Goal: Transaction & Acquisition: Book appointment/travel/reservation

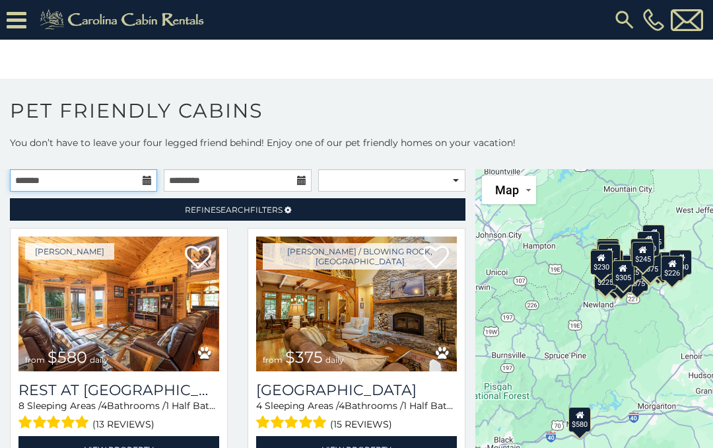
click at [145, 173] on input "text" at bounding box center [83, 180] width 147 height 22
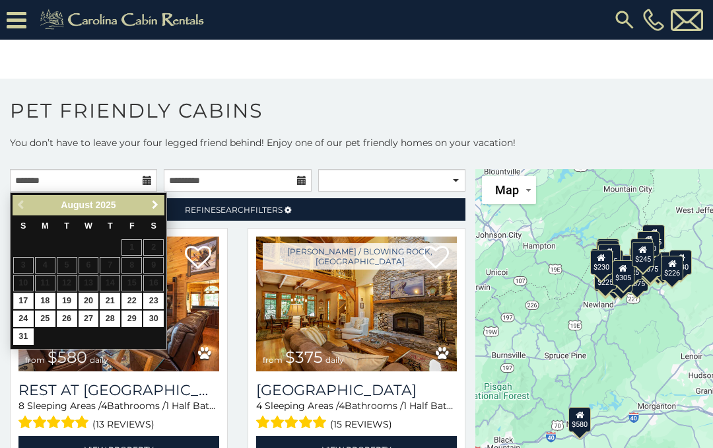
click at [162, 208] on link "Next" at bounding box center [155, 205] width 17 height 17
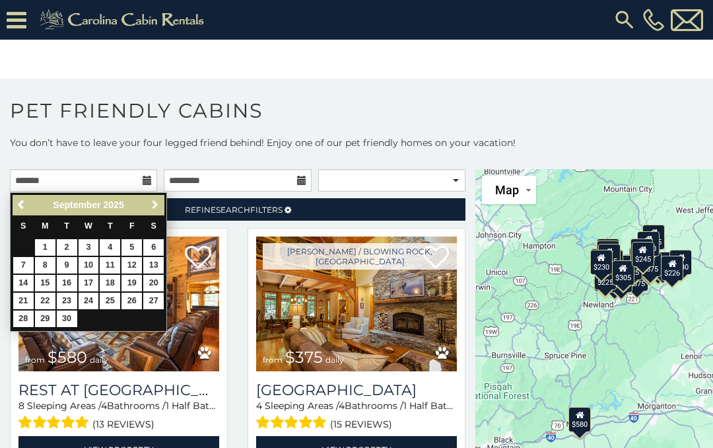
click at [158, 207] on span "Next" at bounding box center [155, 204] width 11 height 11
click at [157, 204] on span "Next" at bounding box center [155, 204] width 11 height 11
click at [158, 203] on span "Next" at bounding box center [155, 204] width 11 height 11
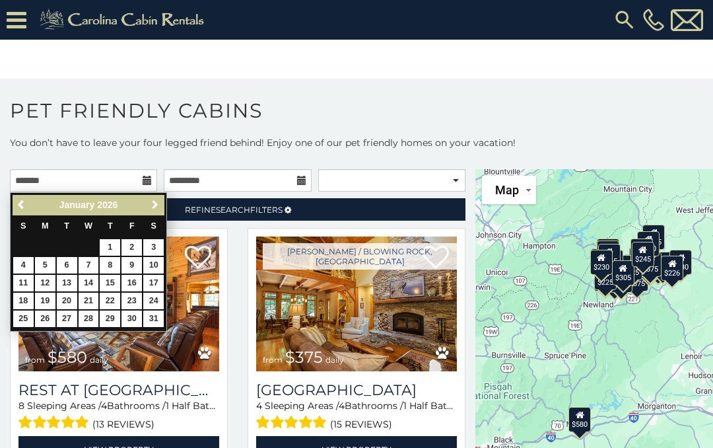
click at [156, 203] on span "Next" at bounding box center [155, 204] width 11 height 11
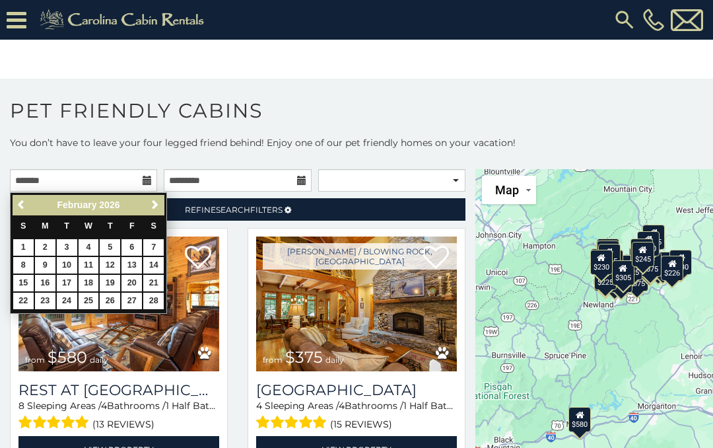
click at [153, 202] on span "Next" at bounding box center [155, 204] width 11 height 11
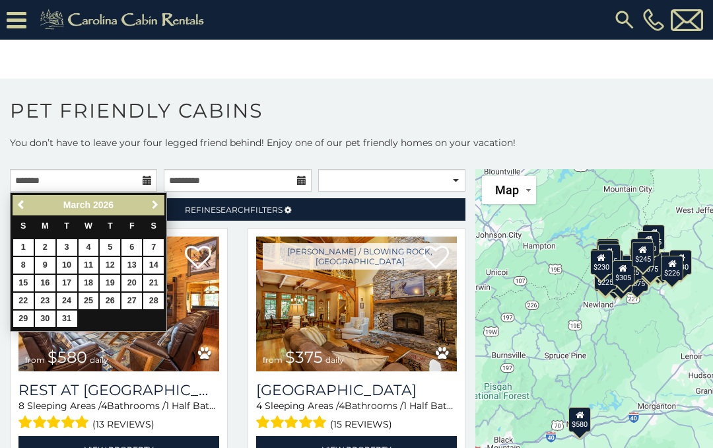
click at [160, 201] on link "Next" at bounding box center [155, 205] width 17 height 17
click at [155, 203] on span "Next" at bounding box center [155, 204] width 11 height 11
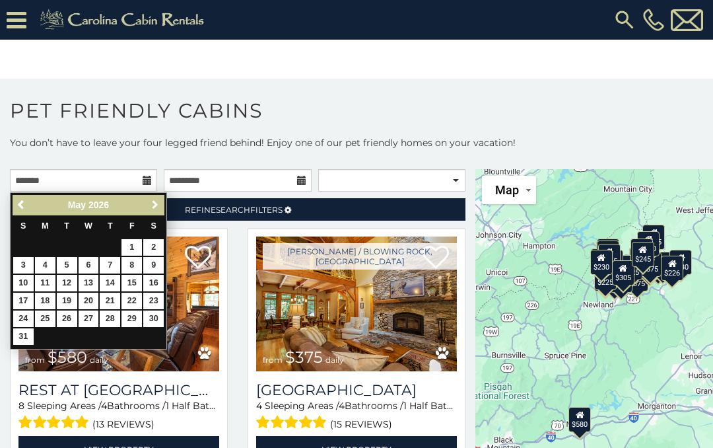
click at [156, 202] on span "Next" at bounding box center [155, 204] width 11 height 11
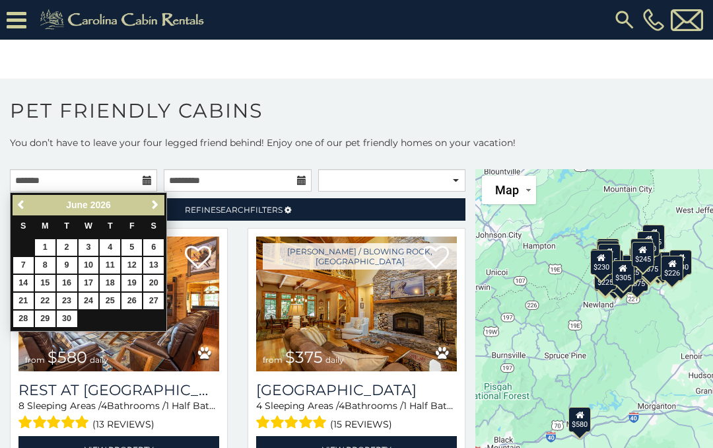
click at [157, 202] on span "Next" at bounding box center [155, 204] width 11 height 11
click at [96, 279] on link "15" at bounding box center [89, 283] width 20 height 17
type input "**********"
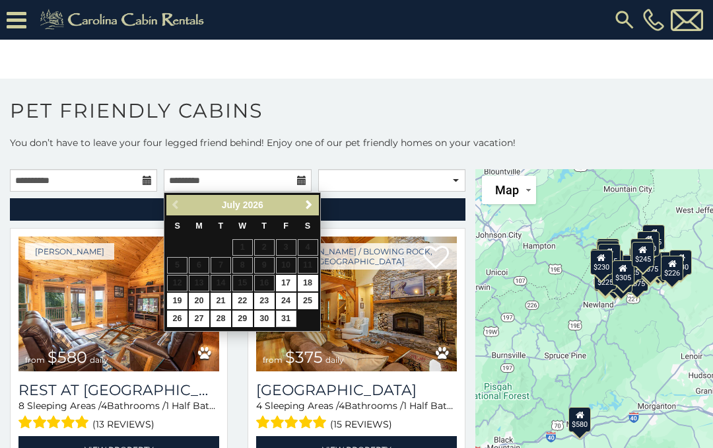
click at [291, 316] on link "31" at bounding box center [286, 318] width 20 height 17
type input "**********"
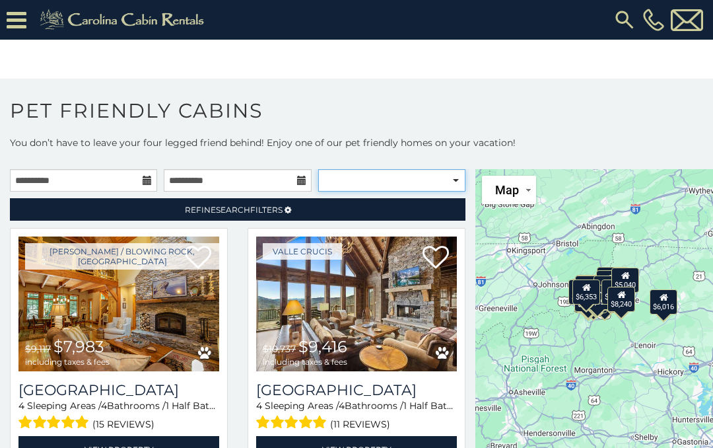
click at [349, 181] on select "**********" at bounding box center [391, 180] width 147 height 22
select select "**********"
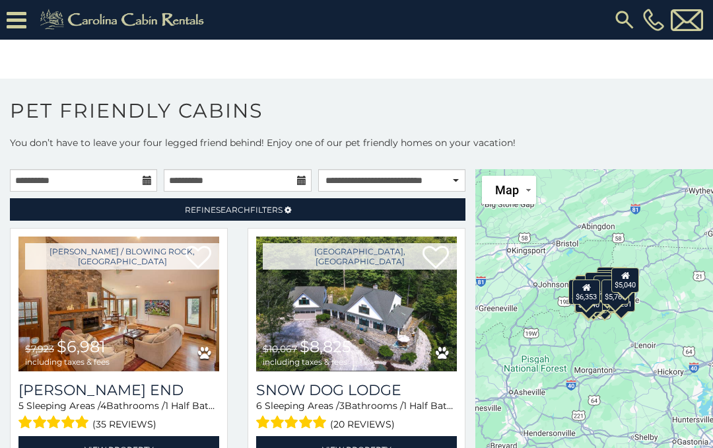
click at [306, 217] on link "Refine Search Filters" at bounding box center [238, 209] width 456 height 22
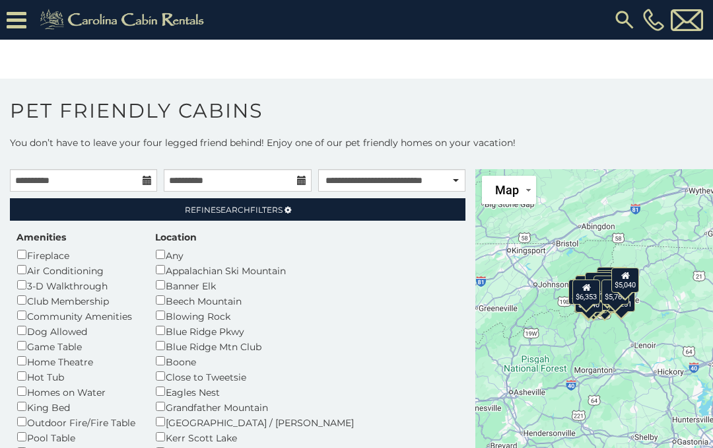
click at [285, 208] on icon at bounding box center [288, 210] width 7 height 8
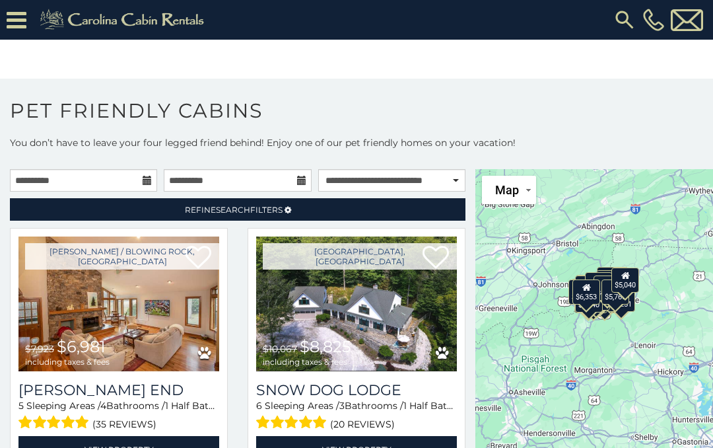
click at [291, 212] on icon at bounding box center [288, 210] width 7 height 8
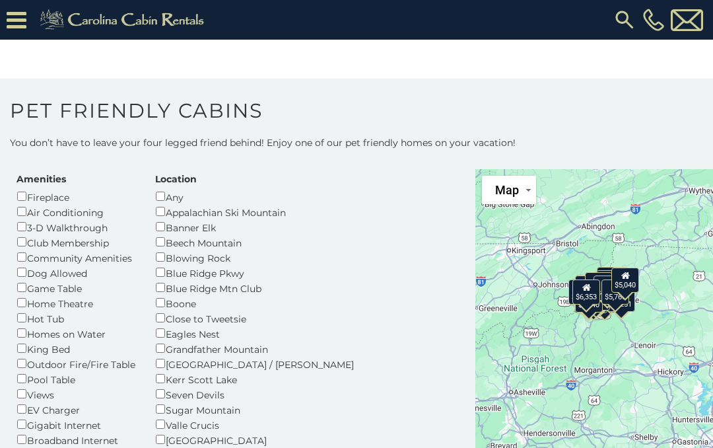
scroll to position [59, 0]
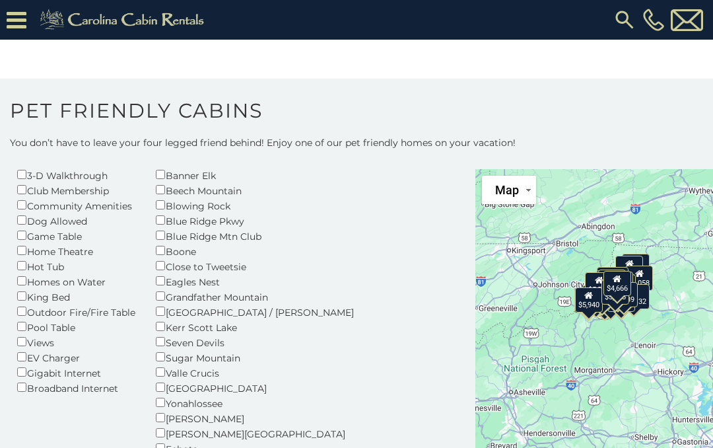
scroll to position [109, 0]
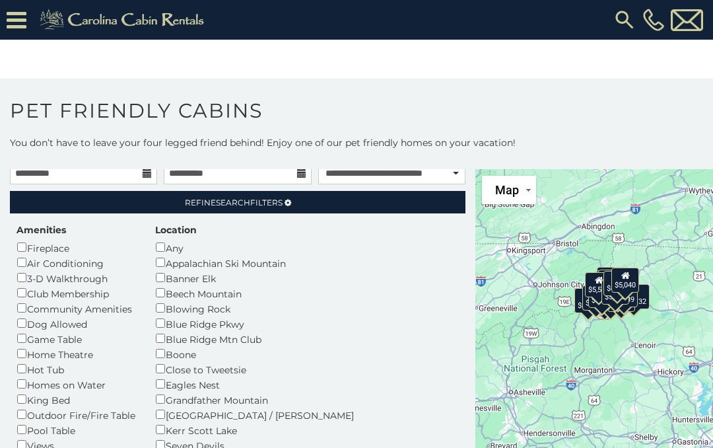
scroll to position [7, 0]
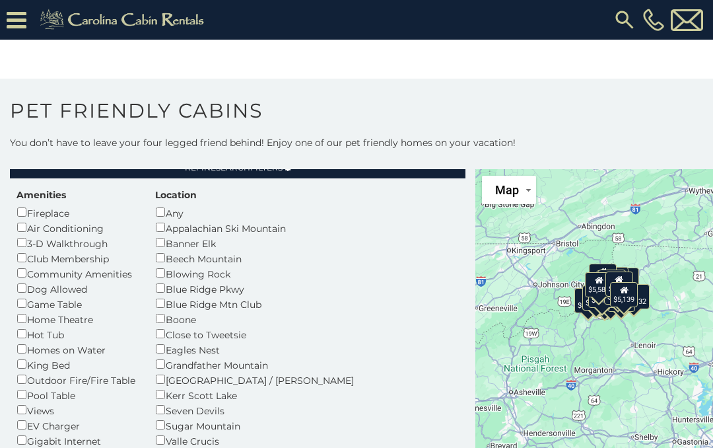
scroll to position [48, 0]
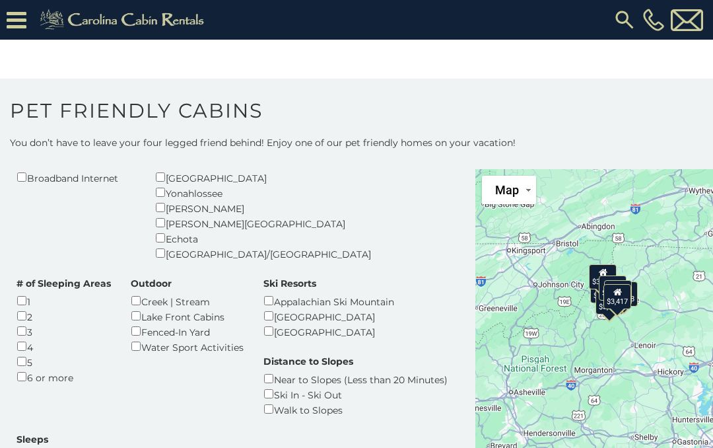
scroll to position [319, 0]
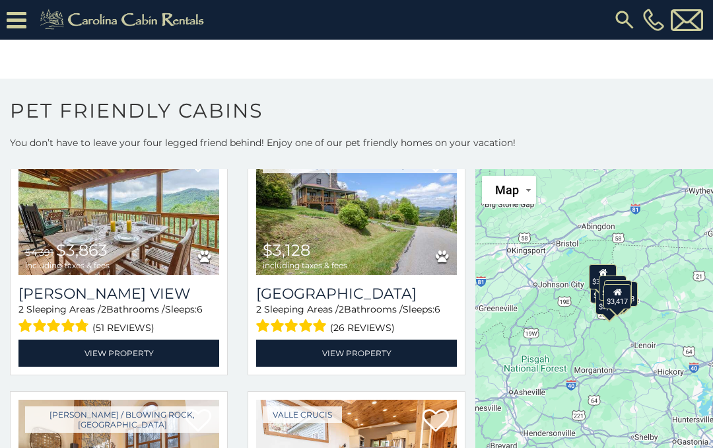
scroll to position [743, 0]
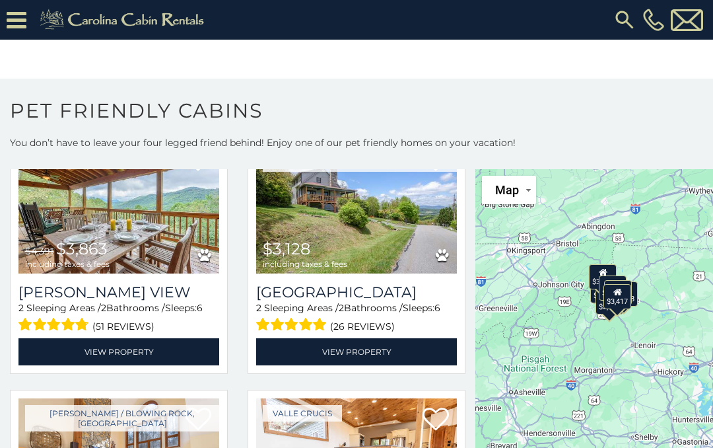
click at [200, 406] on icon at bounding box center [198, 419] width 26 height 26
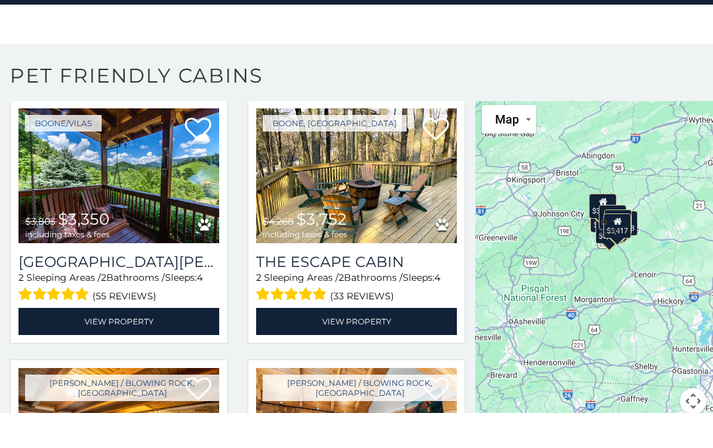
scroll to position [18, 0]
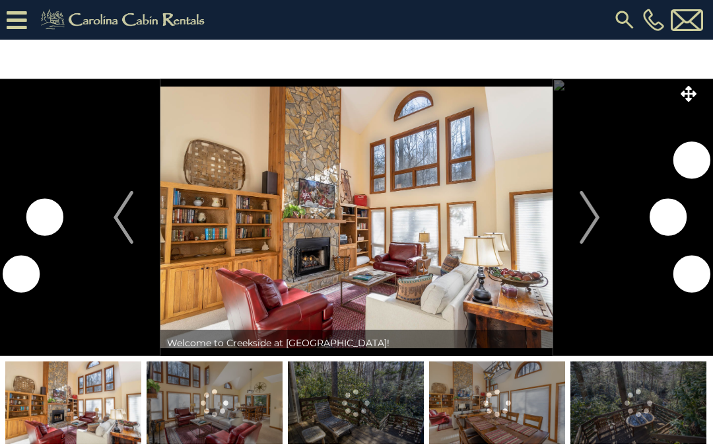
click at [604, 226] on button "Next" at bounding box center [590, 217] width 74 height 277
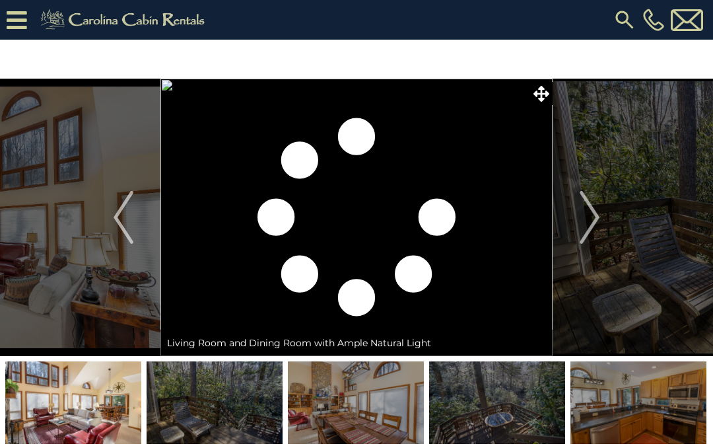
click at [600, 221] on img "Next" at bounding box center [590, 217] width 20 height 53
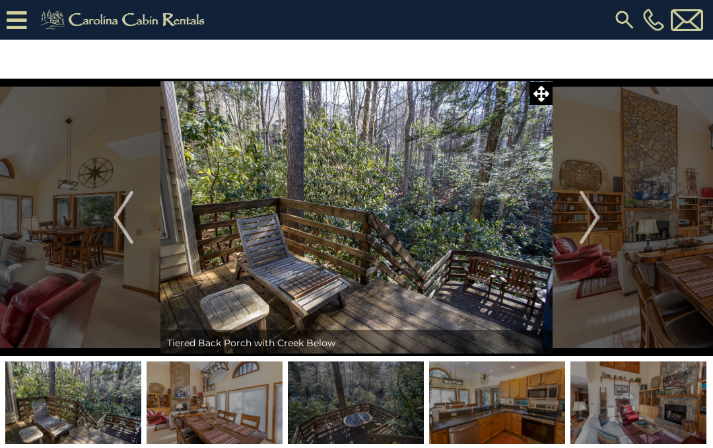
click at [598, 218] on img "Next" at bounding box center [590, 217] width 20 height 53
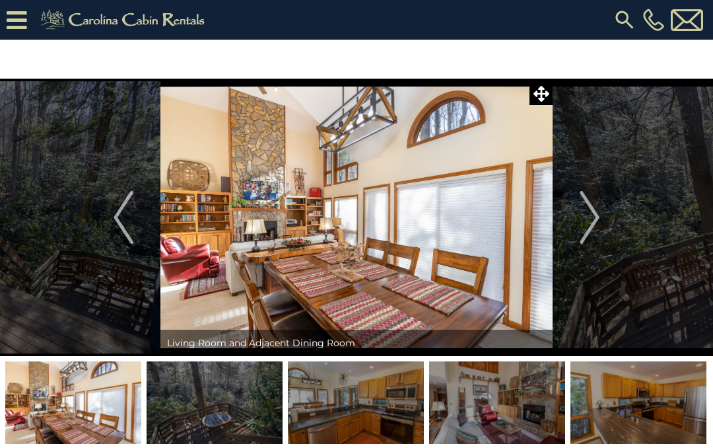
click at [598, 219] on img "Next" at bounding box center [590, 217] width 20 height 53
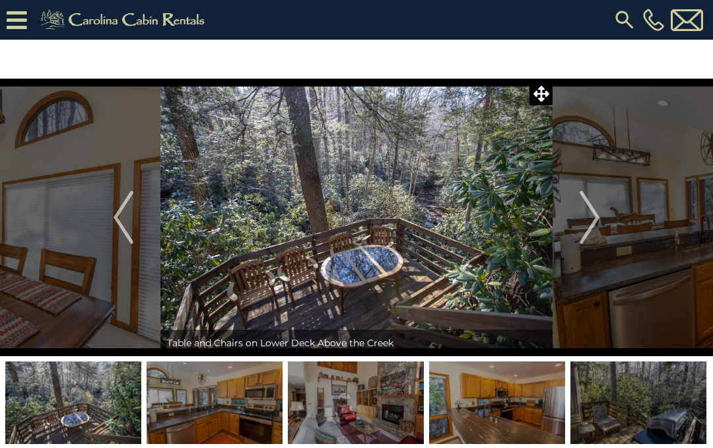
click at [587, 213] on img "Next" at bounding box center [590, 217] width 20 height 53
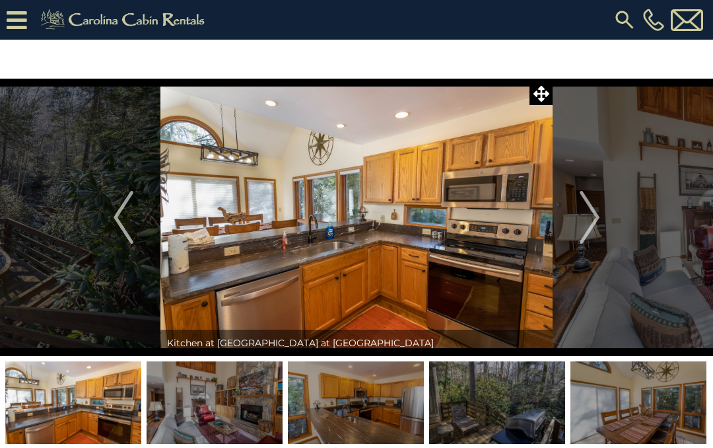
click at [598, 217] on img "Next" at bounding box center [590, 217] width 20 height 53
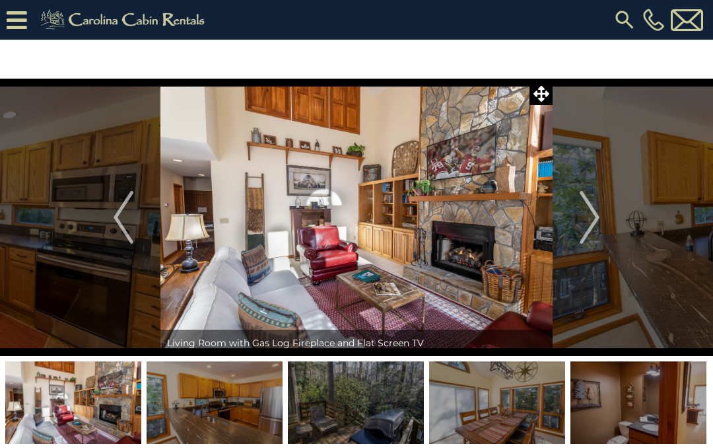
click at [598, 218] on img "Next" at bounding box center [590, 217] width 20 height 53
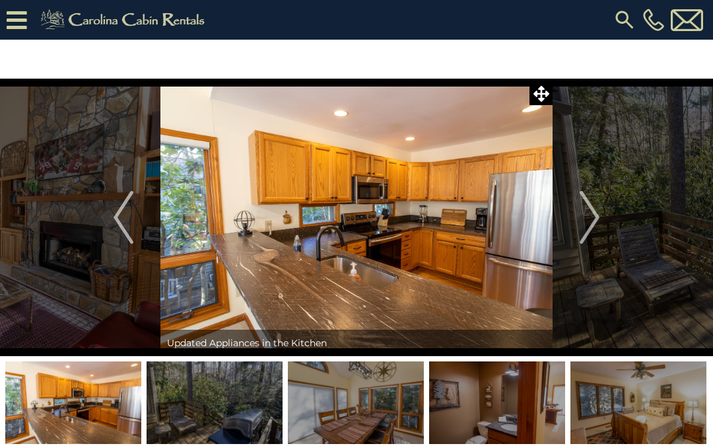
click at [602, 223] on button "Next" at bounding box center [590, 217] width 74 height 277
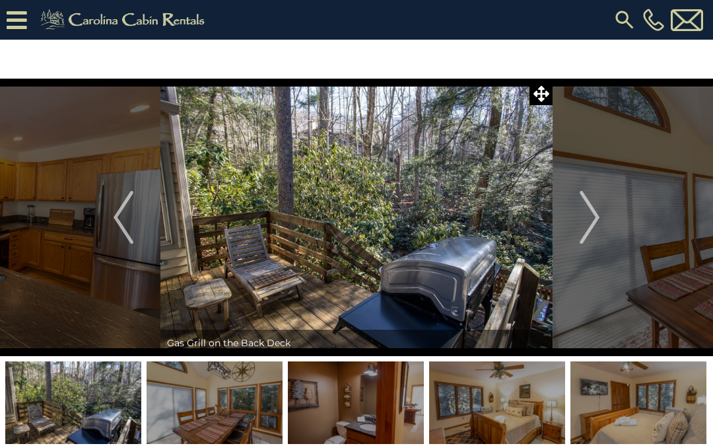
click at [594, 217] on img "Next" at bounding box center [590, 217] width 20 height 53
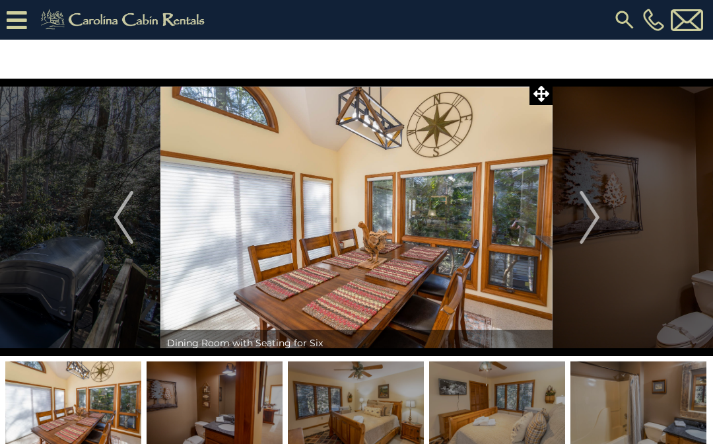
click at [594, 224] on img "Next" at bounding box center [590, 217] width 20 height 53
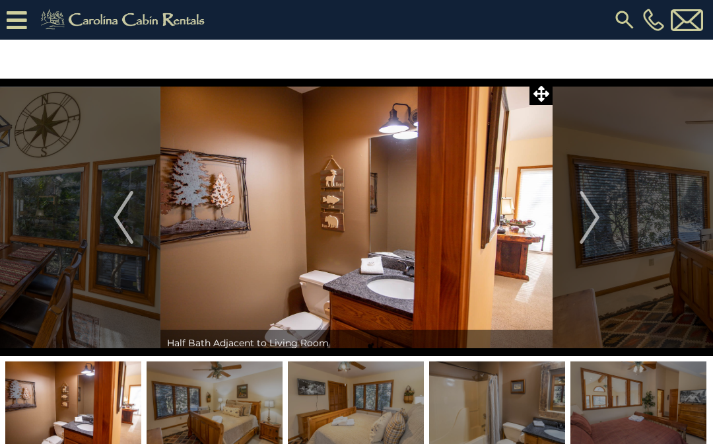
click at [588, 218] on img "Next" at bounding box center [590, 217] width 20 height 53
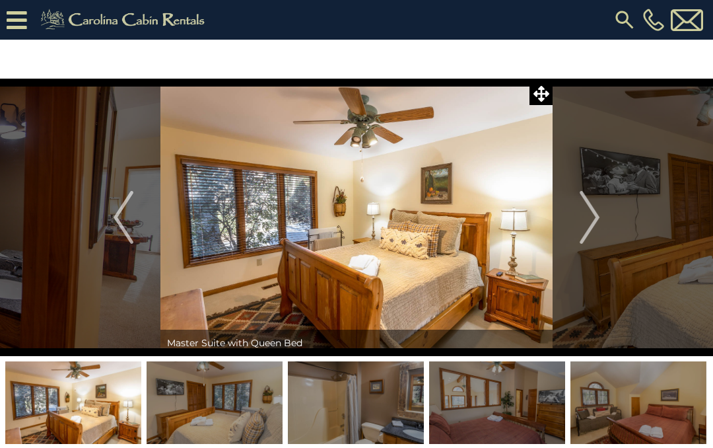
click at [596, 221] on img "Next" at bounding box center [590, 217] width 20 height 53
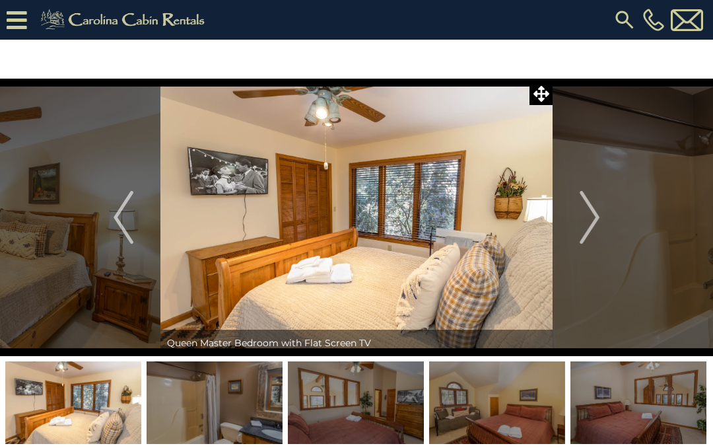
click at [594, 221] on img "Next" at bounding box center [590, 217] width 20 height 53
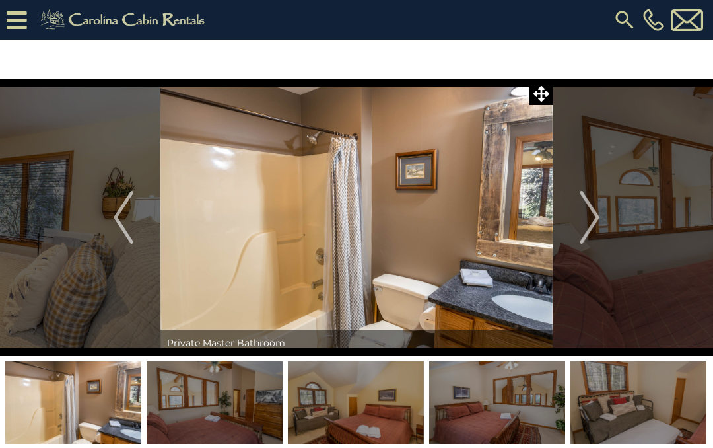
click at [597, 223] on img "Next" at bounding box center [590, 217] width 20 height 53
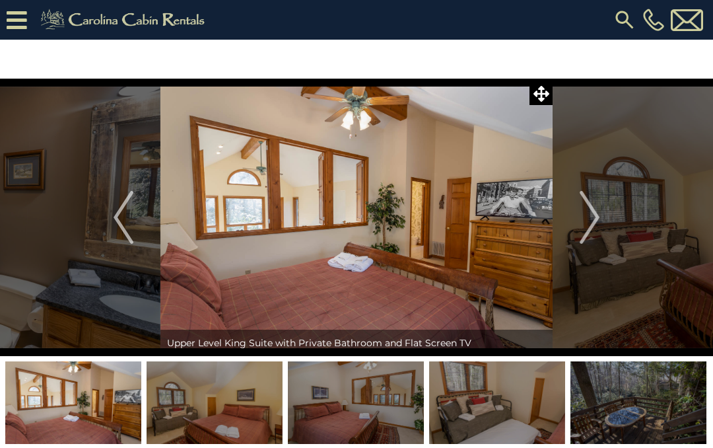
click at [596, 219] on img "Next" at bounding box center [590, 217] width 20 height 53
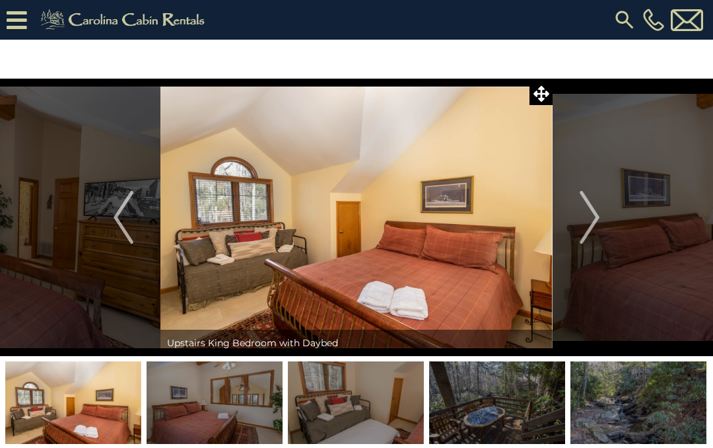
click at [598, 217] on img "Next" at bounding box center [590, 217] width 20 height 53
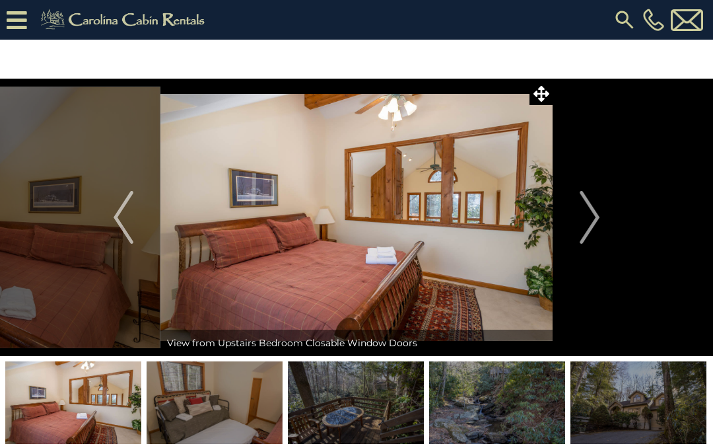
click at [598, 221] on img "Next" at bounding box center [590, 217] width 20 height 53
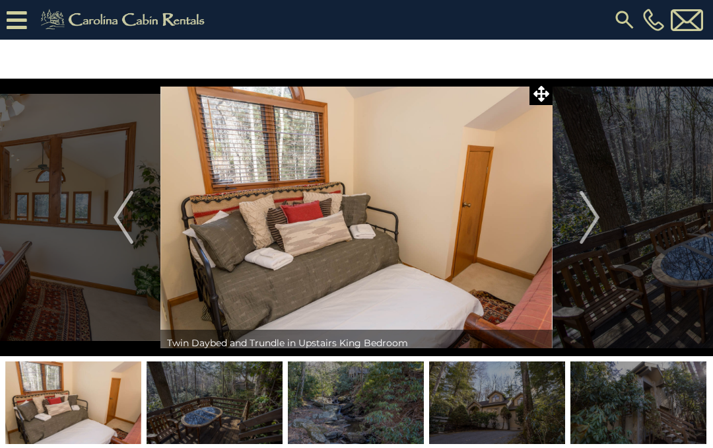
click at [596, 218] on img "Next" at bounding box center [590, 217] width 20 height 53
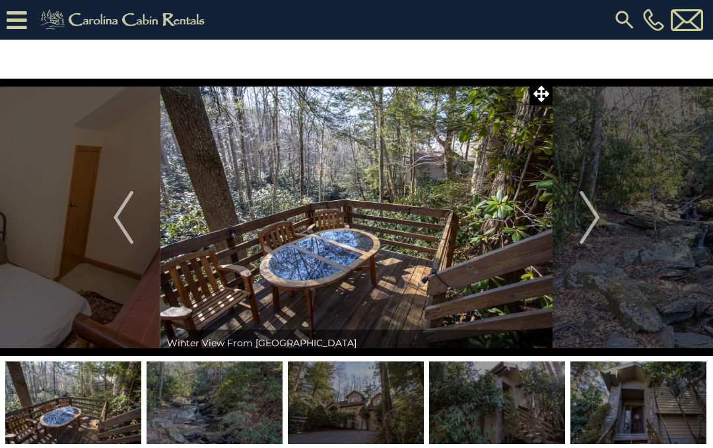
click at [595, 220] on img "Next" at bounding box center [590, 217] width 20 height 53
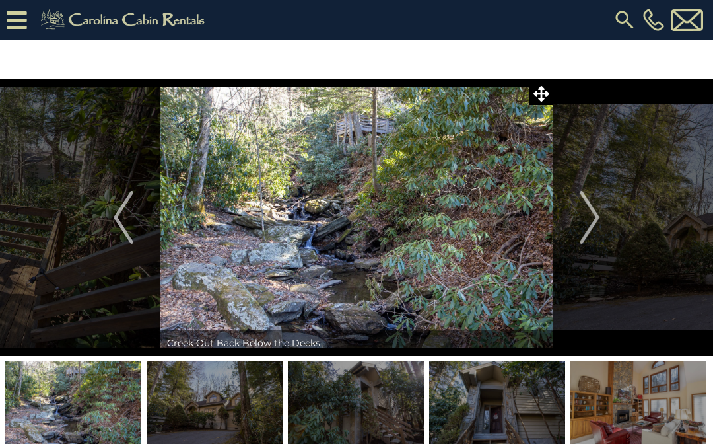
click at [596, 226] on img "Next" at bounding box center [590, 217] width 20 height 53
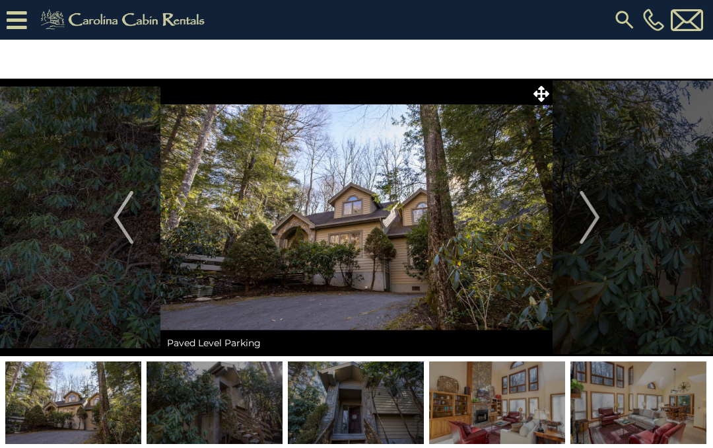
click at [594, 219] on img "Next" at bounding box center [590, 217] width 20 height 53
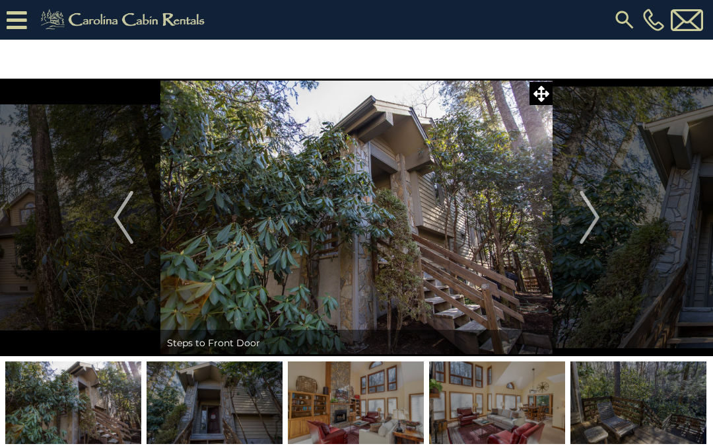
click at [599, 217] on img "Next" at bounding box center [590, 217] width 20 height 53
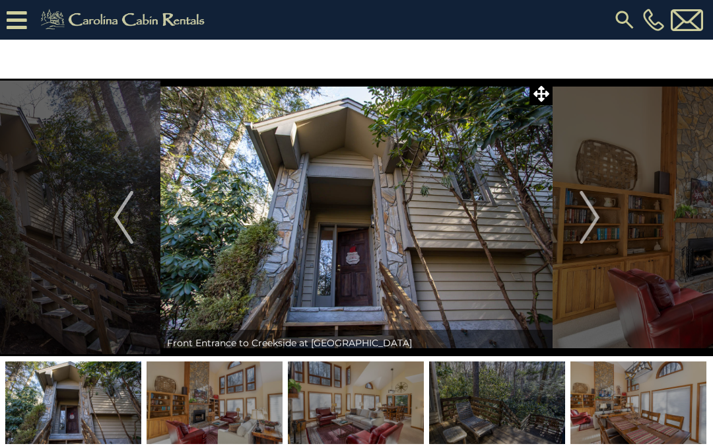
click at [586, 217] on img "Next" at bounding box center [590, 217] width 20 height 53
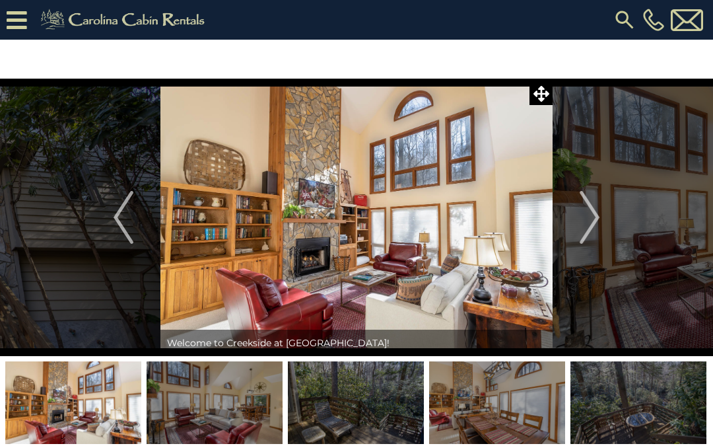
click at [601, 223] on button "Next" at bounding box center [590, 217] width 74 height 277
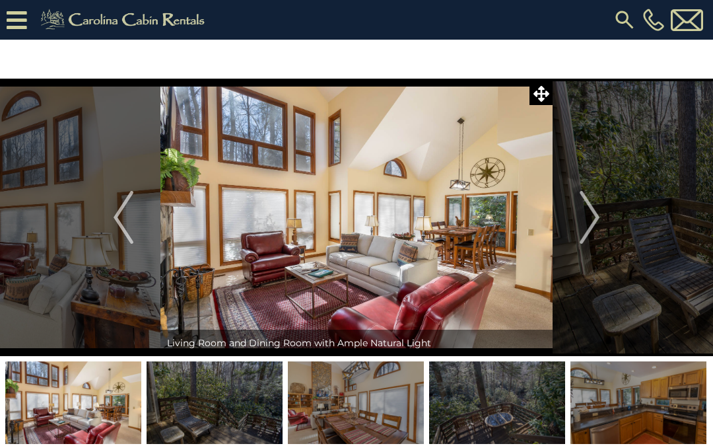
click at [597, 225] on img "Next" at bounding box center [590, 217] width 20 height 53
